Goal: Task Accomplishment & Management: Use online tool/utility

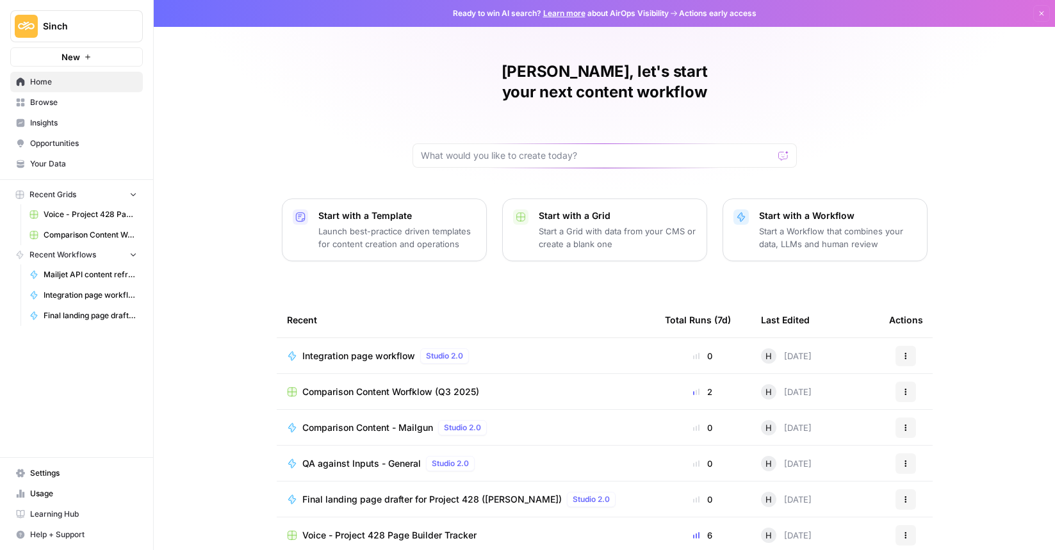
click at [375, 386] on span "Comparison Content Worfklow (Q3 2025)" at bounding box center [390, 392] width 177 height 13
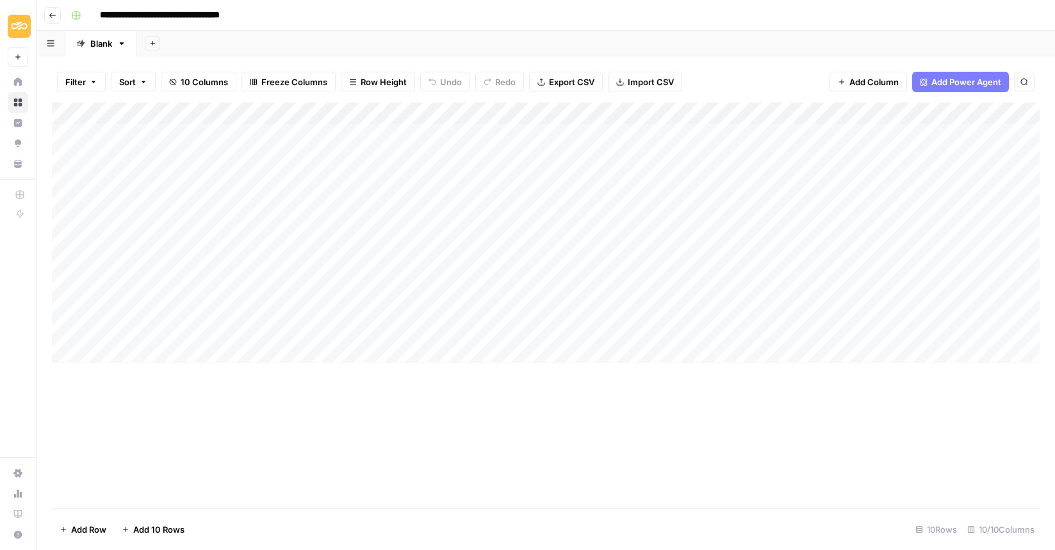
click at [684, 133] on div "Add Column" at bounding box center [546, 232] width 988 height 260
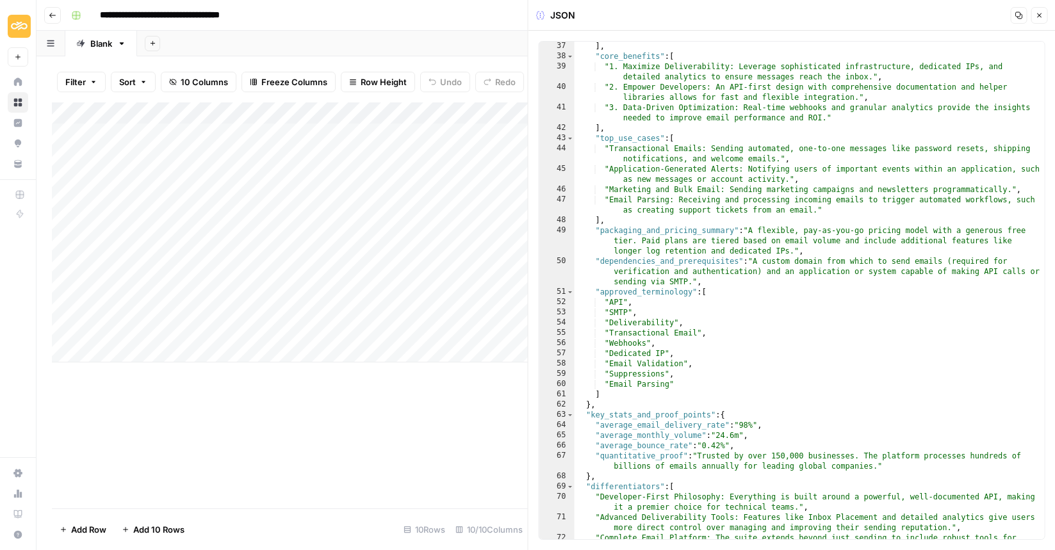
scroll to position [513, 0]
click at [1041, 10] on button "Close" at bounding box center [1039, 15] width 17 height 17
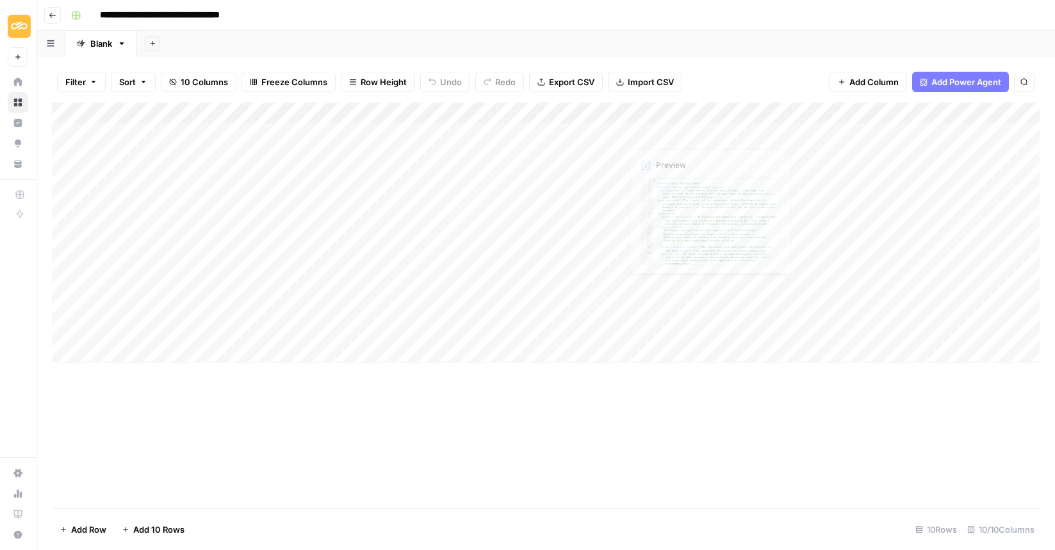
scroll to position [0, 3]
click at [68, 135] on div "Add Column" at bounding box center [546, 232] width 988 height 260
click at [79, 530] on span "Delete 1 Row" at bounding box center [85, 529] width 51 height 13
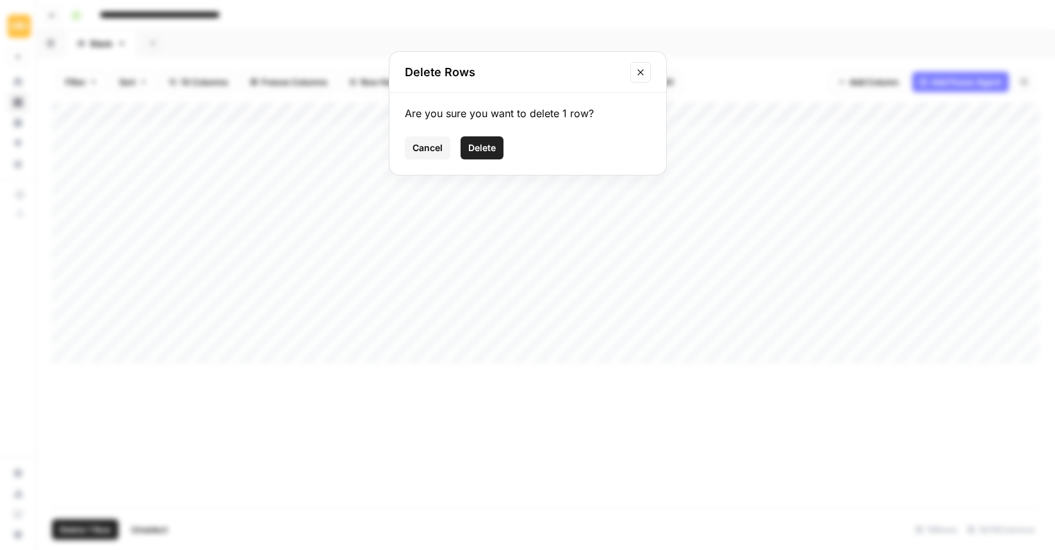
drag, startPoint x: 482, startPoint y: 143, endPoint x: 471, endPoint y: 146, distance: 11.4
click at [481, 143] on span "Delete" at bounding box center [482, 148] width 28 height 13
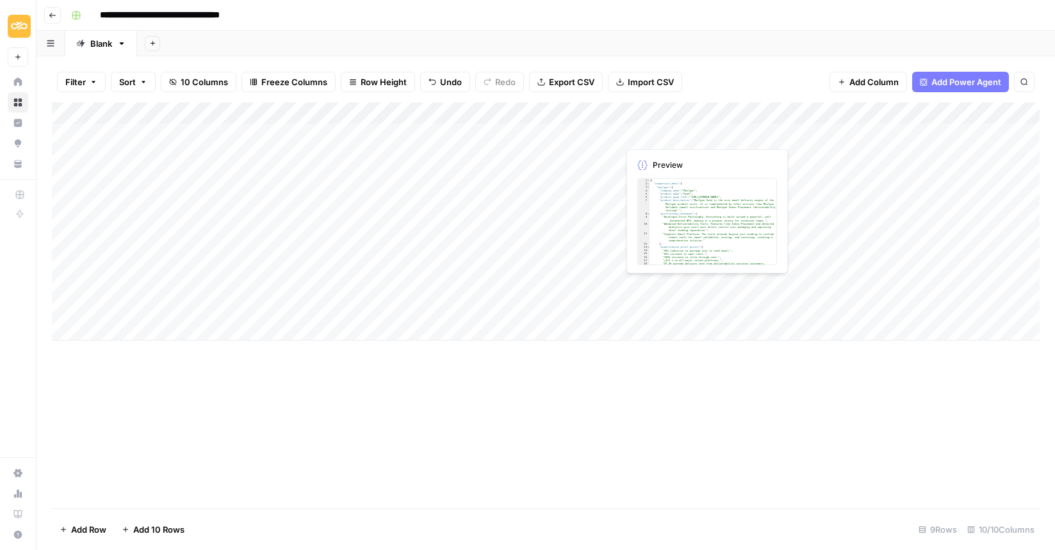
click at [781, 134] on div "Add Column" at bounding box center [546, 221] width 988 height 238
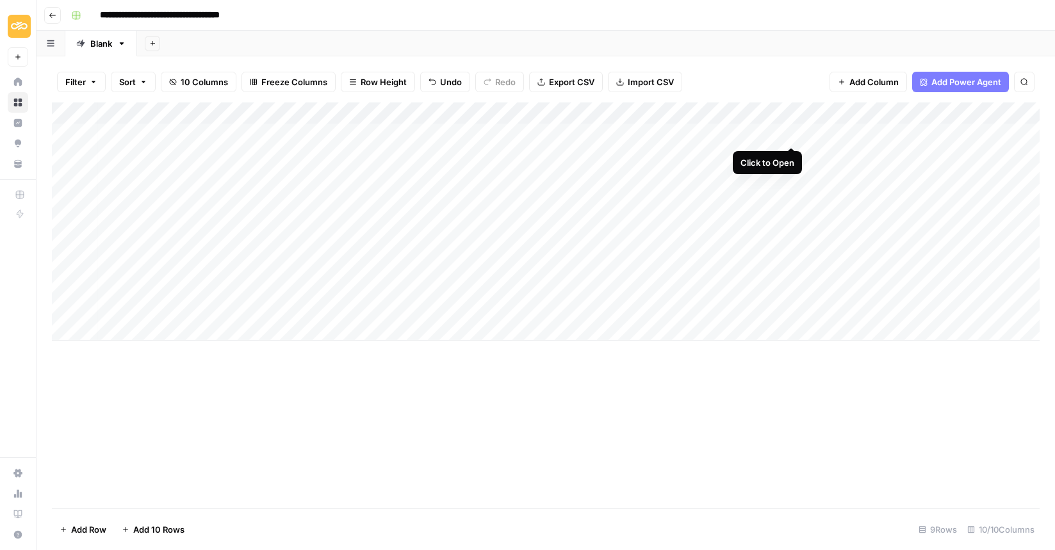
click at [796, 131] on div "Add Column" at bounding box center [546, 221] width 988 height 238
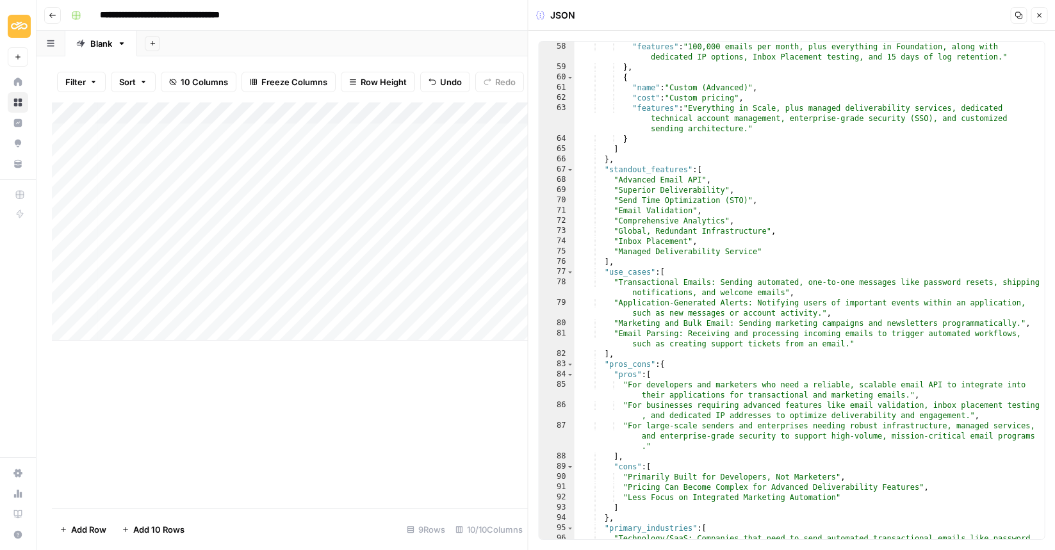
scroll to position [809, 0]
click at [1042, 13] on icon "button" at bounding box center [1039, 16] width 8 height 8
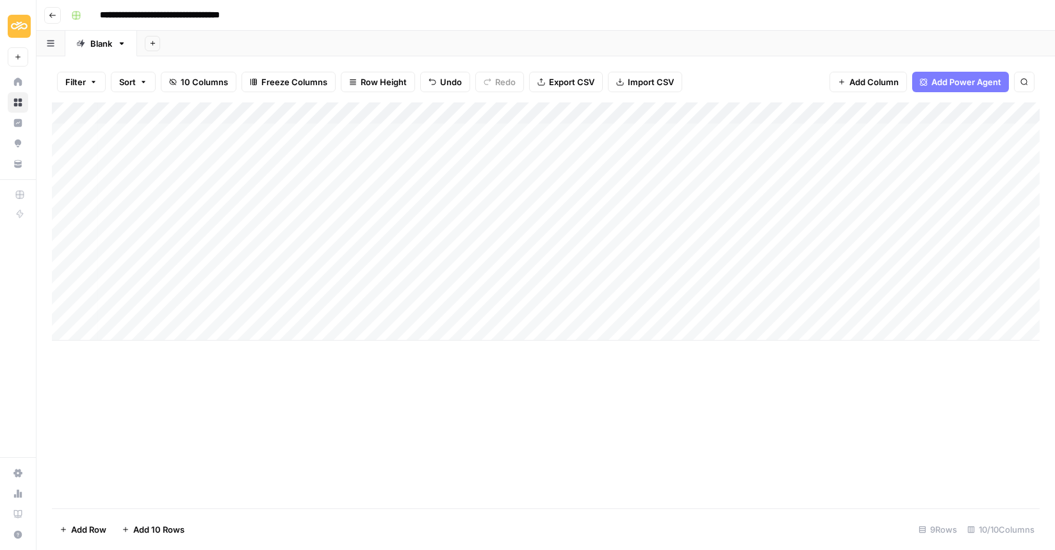
click at [49, 16] on icon "button" at bounding box center [53, 16] width 8 height 8
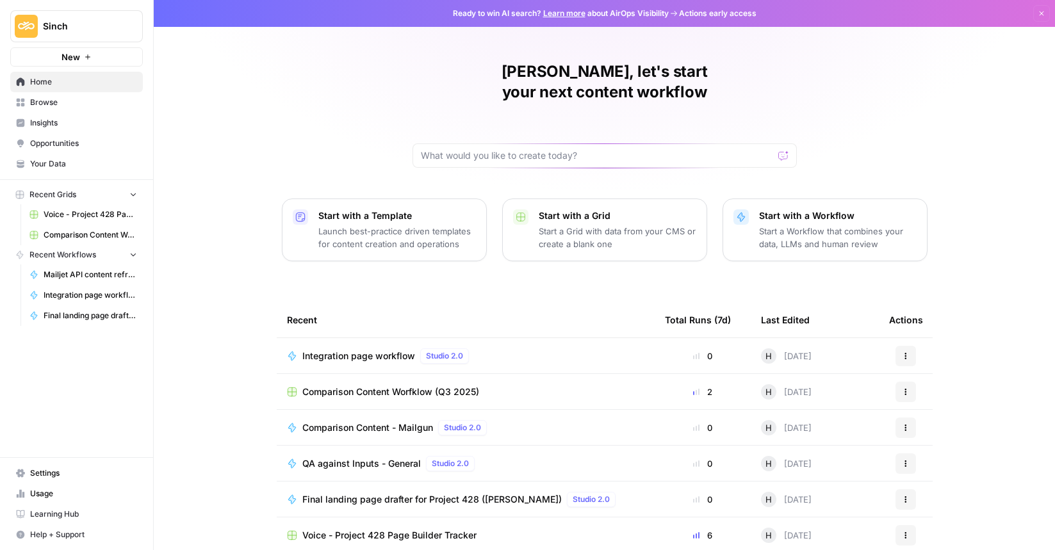
click at [53, 64] on button "New" at bounding box center [76, 56] width 133 height 19
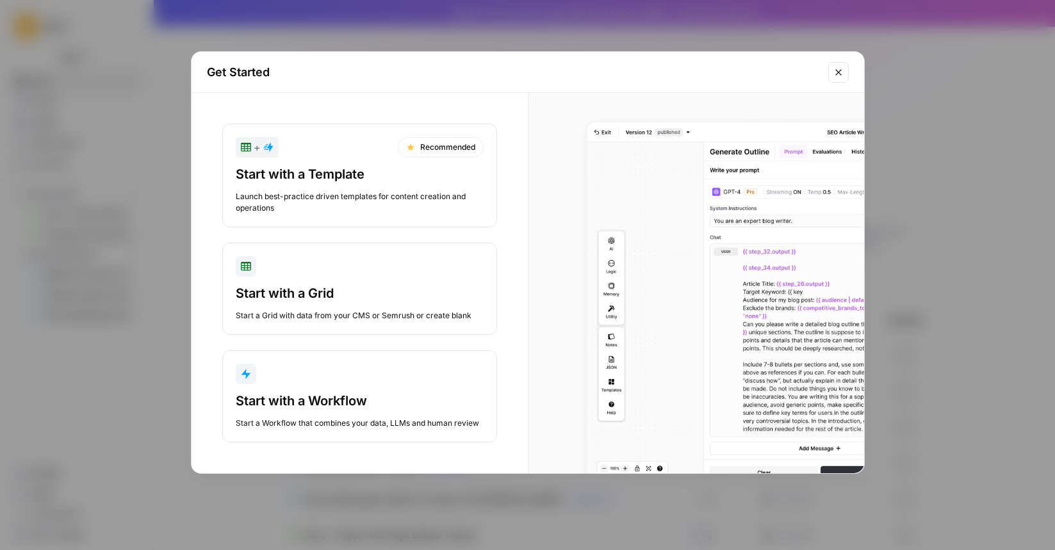
click at [270, 406] on div "Start with a Workflow" at bounding box center [360, 401] width 248 height 18
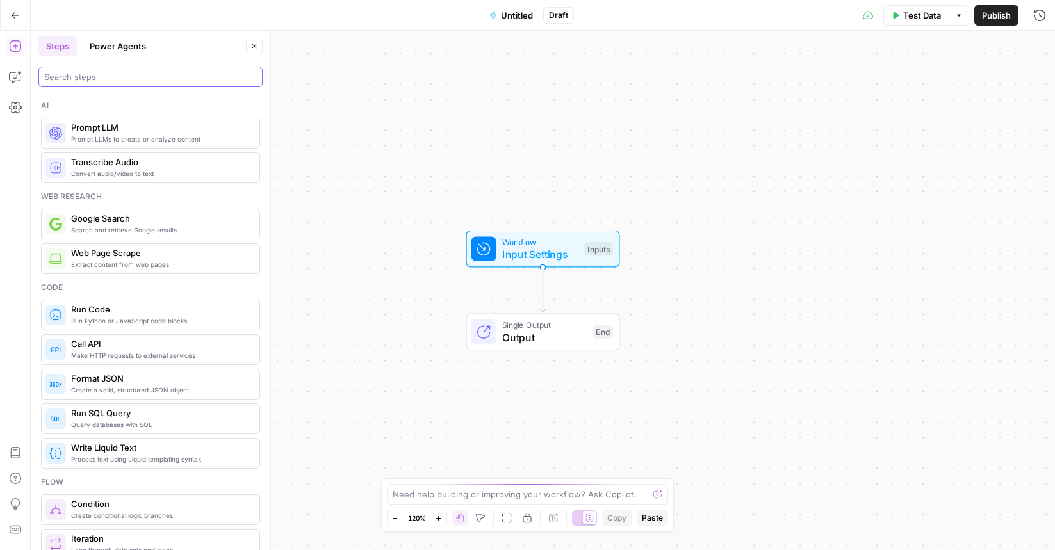
click at [94, 79] on input "search" at bounding box center [150, 76] width 213 height 13
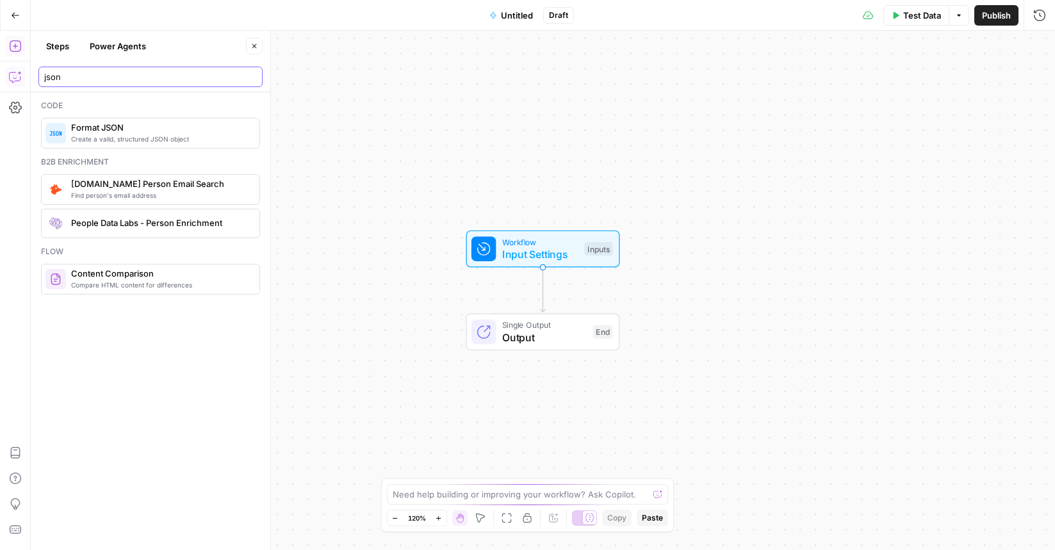
type input "json"
drag, startPoint x: 22, startPoint y: 81, endPoint x: 13, endPoint y: 78, distance: 9.9
click at [13, 78] on icon "button" at bounding box center [15, 76] width 13 height 13
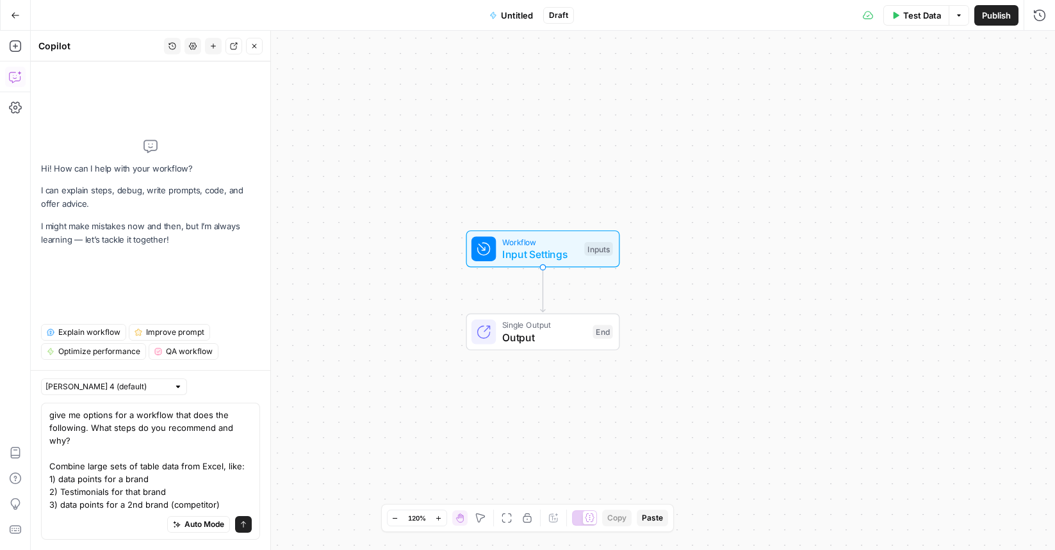
click at [49, 454] on div "give me options for a workflow that does the following. What steps do you recom…" at bounding box center [150, 471] width 219 height 137
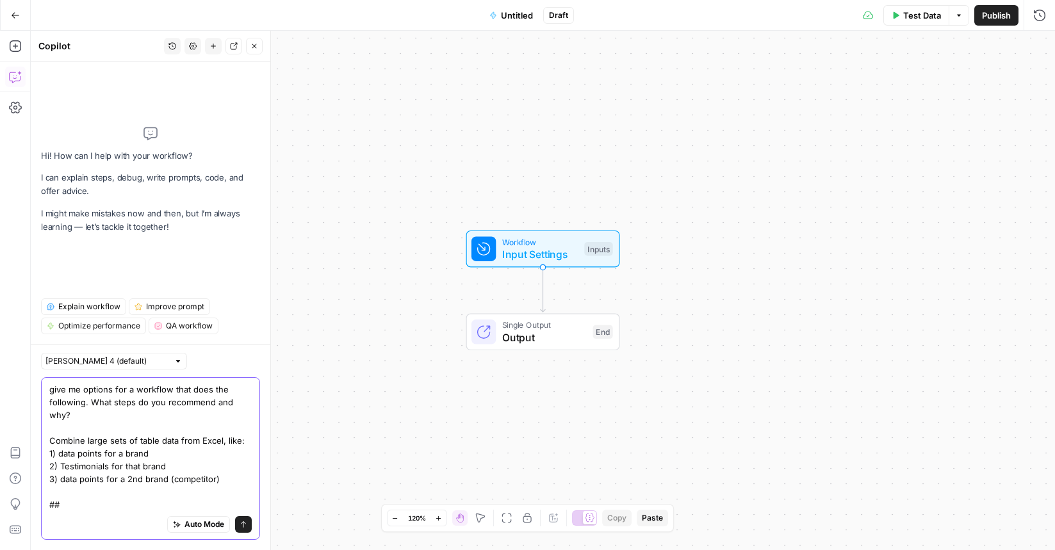
click at [51, 441] on textarea "give me options for a workflow that does the following. What steps do you recom…" at bounding box center [150, 447] width 202 height 128
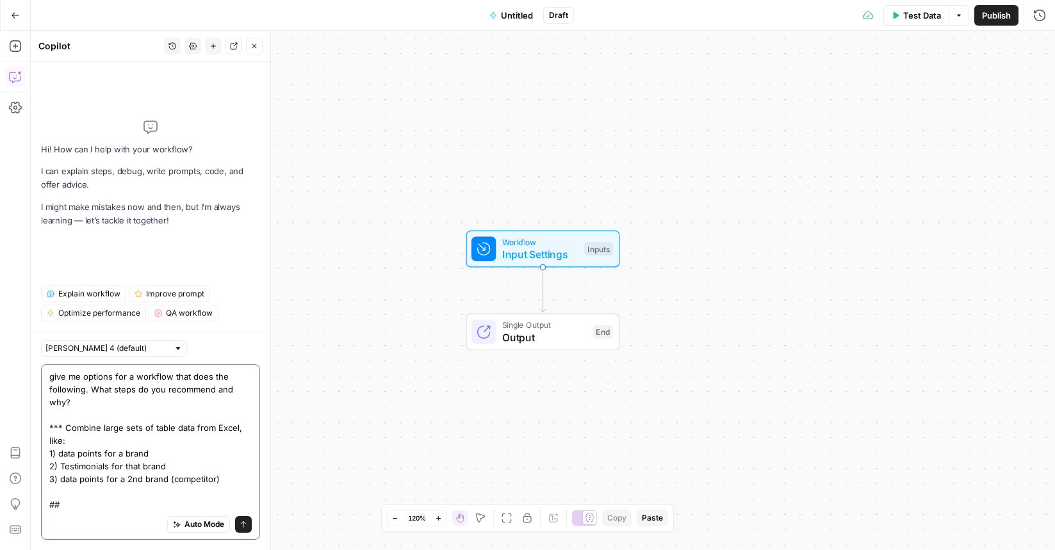
drag, startPoint x: 64, startPoint y: 508, endPoint x: 40, endPoint y: 505, distance: 24.5
click at [40, 505] on div "[PERSON_NAME] 4 (default) give me options for a workflow that does the followin…" at bounding box center [151, 441] width 240 height 218
click at [205, 429] on textarea "give me options for a workflow that does the following. What steps do you recom…" at bounding box center [150, 440] width 202 height 141
click at [105, 502] on textarea "give me options for a workflow that does the following. What steps do you recom…" at bounding box center [150, 440] width 202 height 141
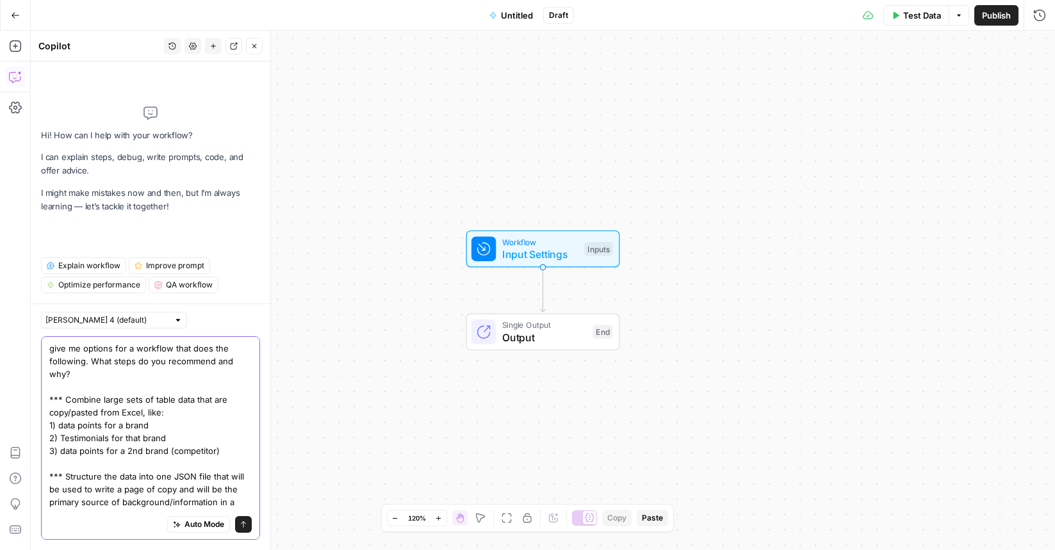
type textarea "give me options for a workflow that does the following. What steps do you recom…"
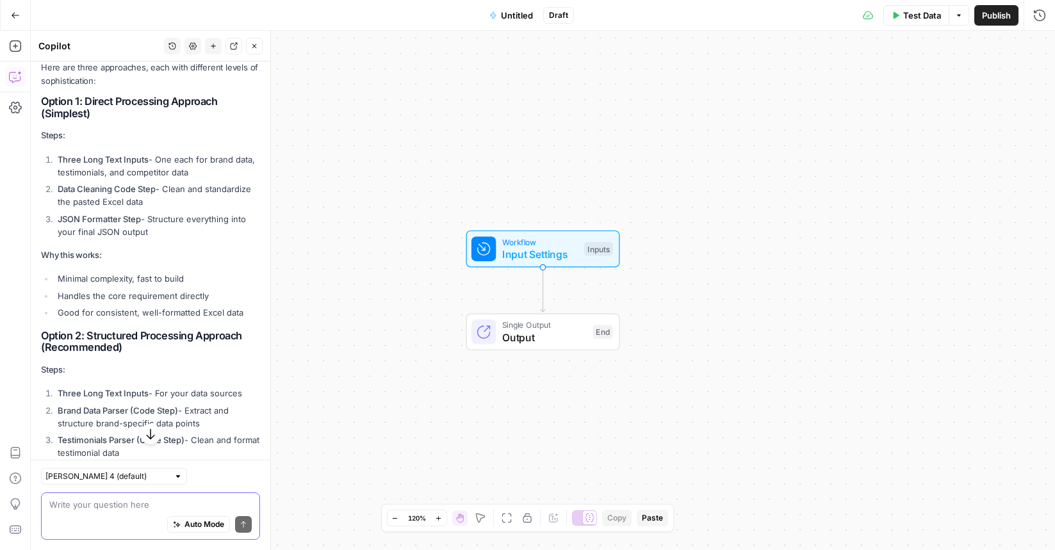
scroll to position [352, 0]
drag, startPoint x: 61, startPoint y: 172, endPoint x: 154, endPoint y: 170, distance: 93.6
click at [154, 183] on strong "Data Cleaning Code Step" at bounding box center [107, 188] width 98 height 10
click at [158, 181] on li "Data Cleaning Code Step - Clean and standardize the pasted Excel data" at bounding box center [157, 194] width 206 height 26
click at [19, 49] on icon "button" at bounding box center [15, 46] width 13 height 13
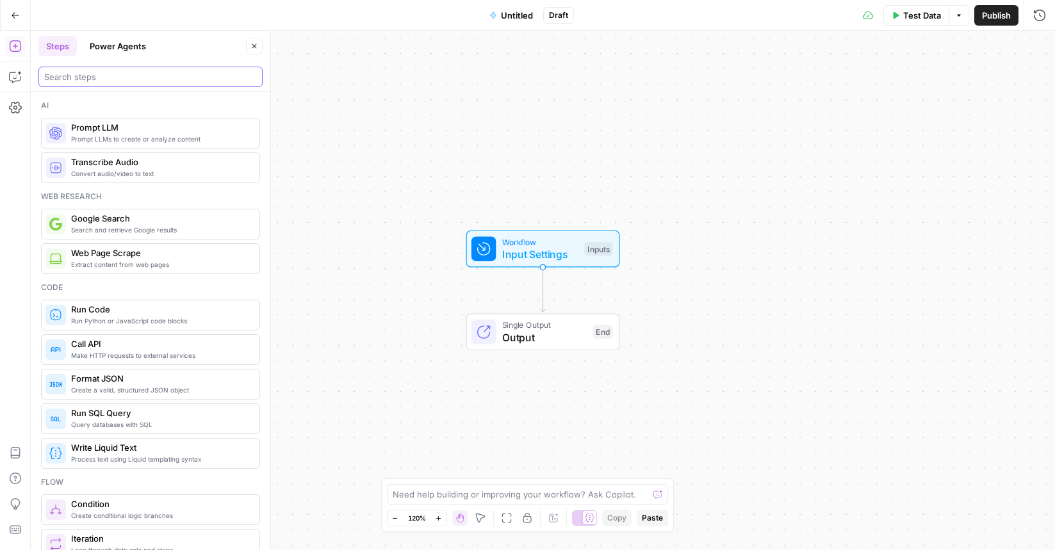
click at [114, 77] on input "search" at bounding box center [150, 76] width 213 height 13
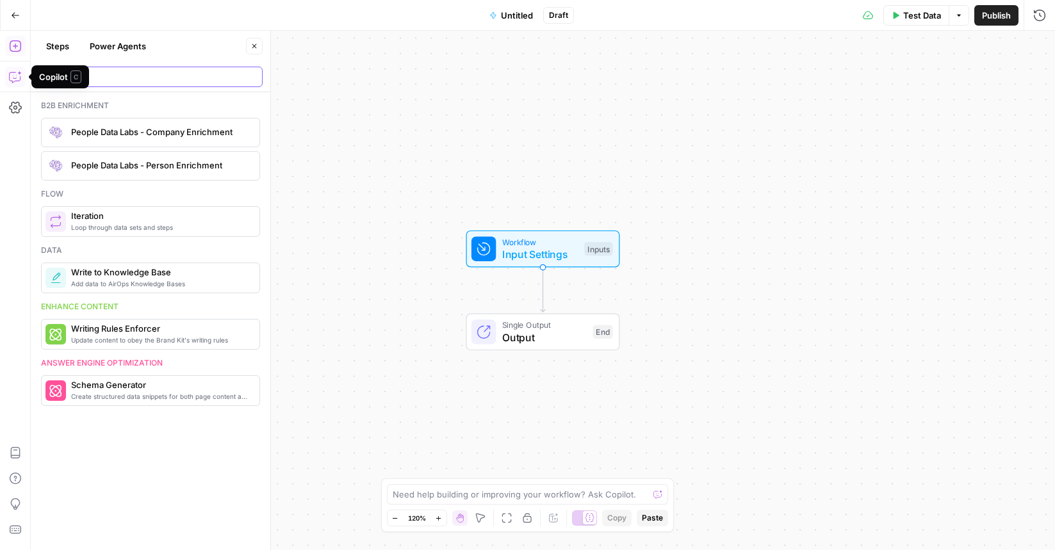
type input "data clean"
click at [15, 77] on icon "button" at bounding box center [15, 76] width 13 height 13
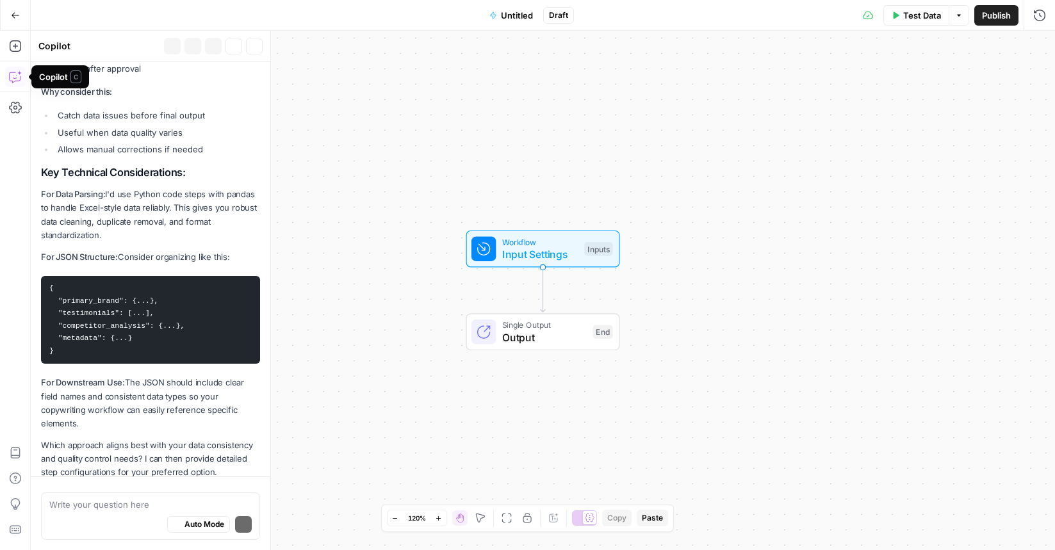
scroll to position [1147, 0]
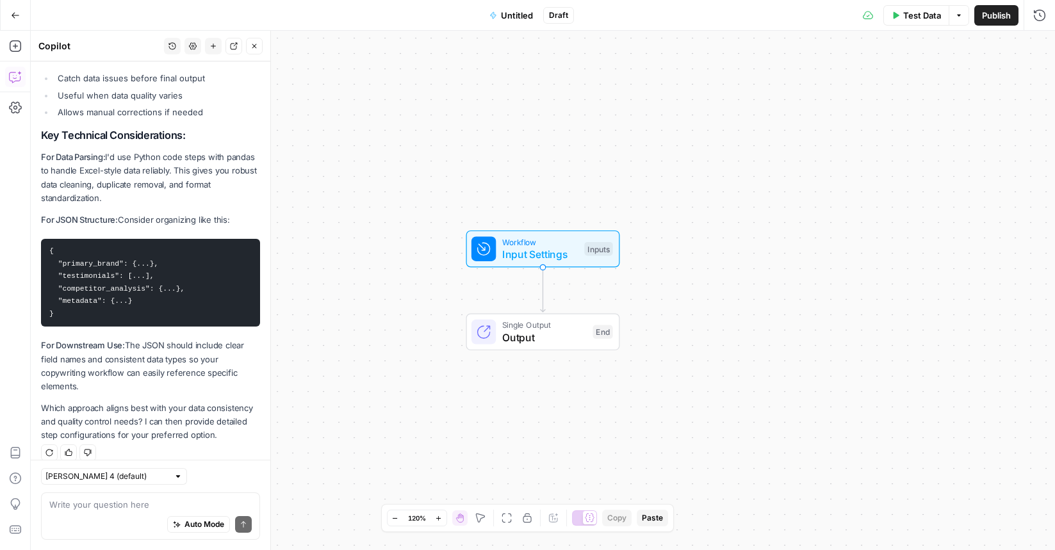
click at [83, 506] on textarea at bounding box center [150, 504] width 202 height 13
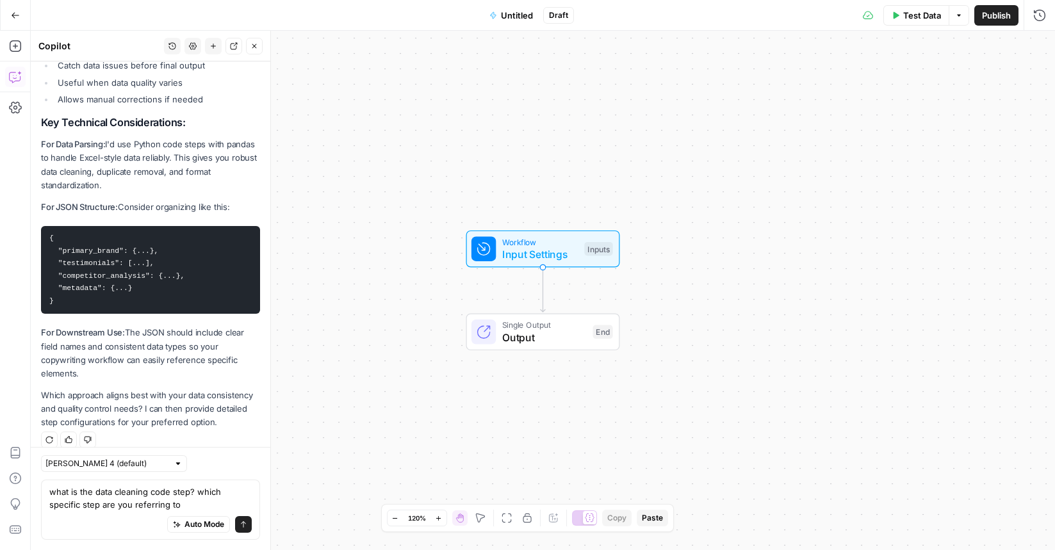
type textarea "what is the data cleaning code step? which specific step are you referring to?"
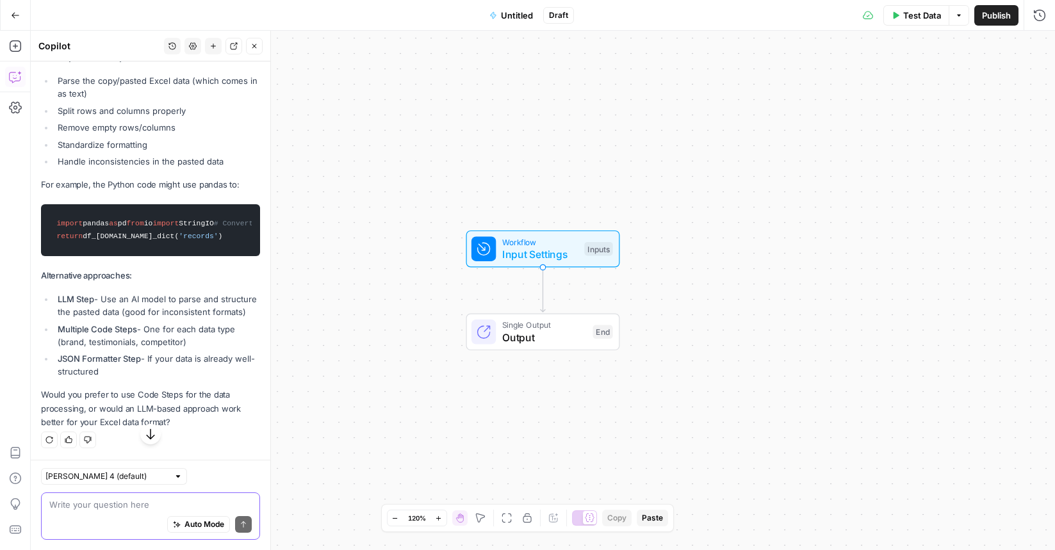
scroll to position [1737, 0]
drag, startPoint x: 98, startPoint y: 505, endPoint x: 129, endPoint y: 468, distance: 48.2
click at [98, 505] on textarea at bounding box center [150, 504] width 202 height 13
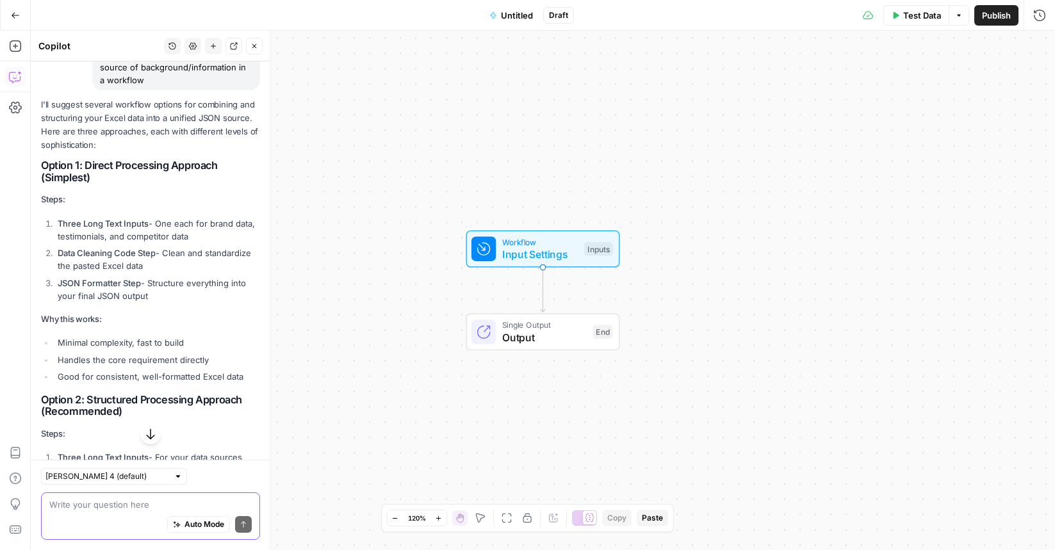
scroll to position [154, 0]
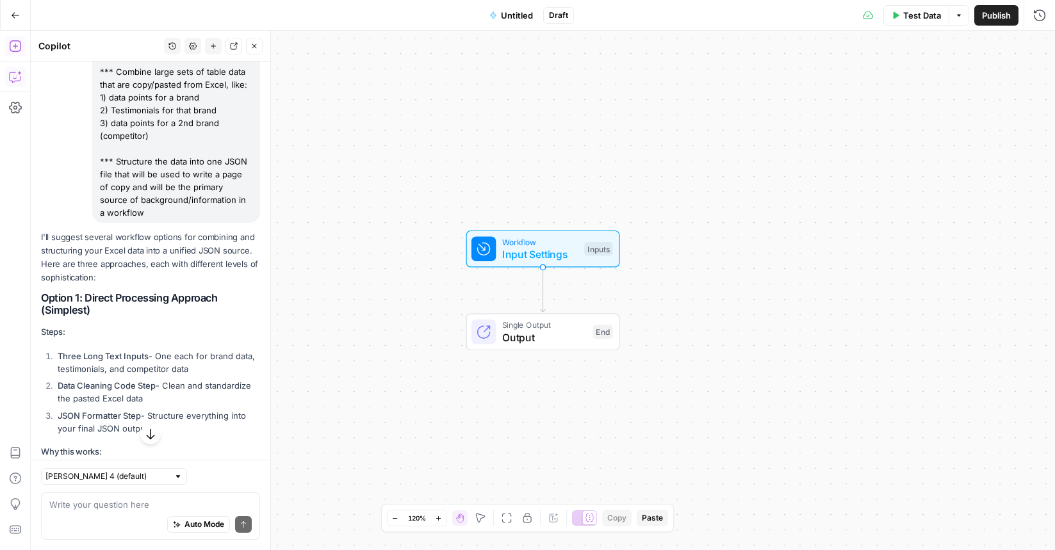
click at [17, 49] on icon "button" at bounding box center [15, 46] width 13 height 13
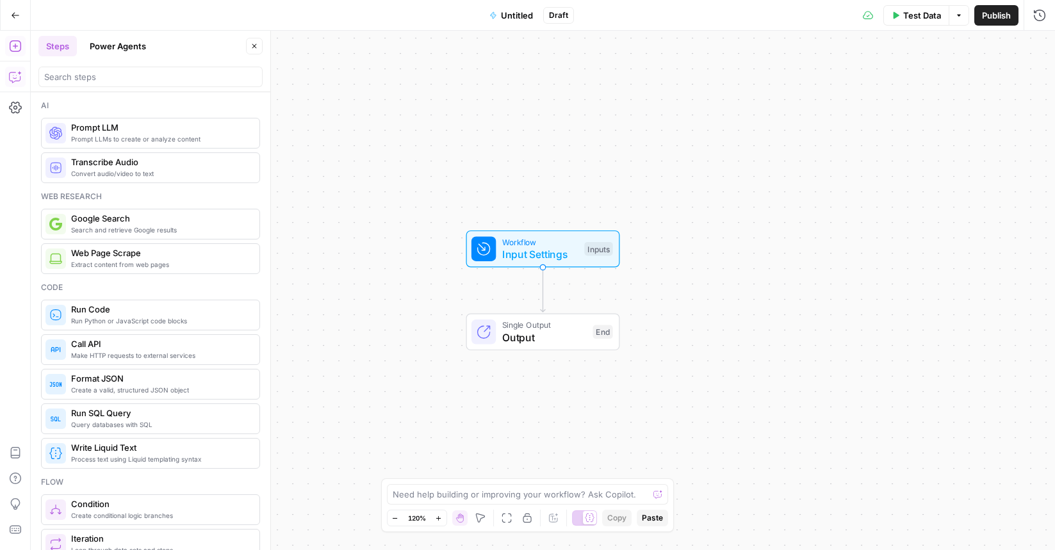
click at [116, 135] on span "Prompt LLMs to create or analyze content" at bounding box center [160, 139] width 178 height 10
